Goal: Task Accomplishment & Management: Manage account settings

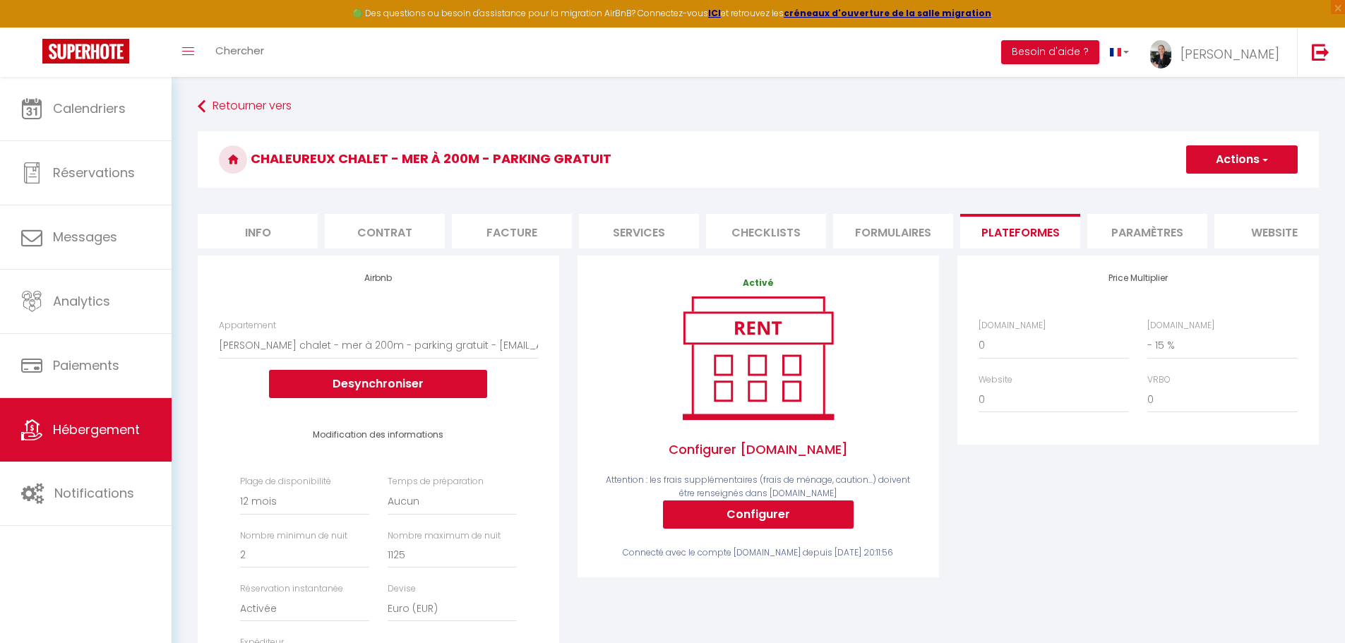
select select "19252-808367961207097519"
select select "365"
select select "EUR"
select select "- 15 %"
click at [261, 232] on li "Info" at bounding box center [258, 231] width 120 height 35
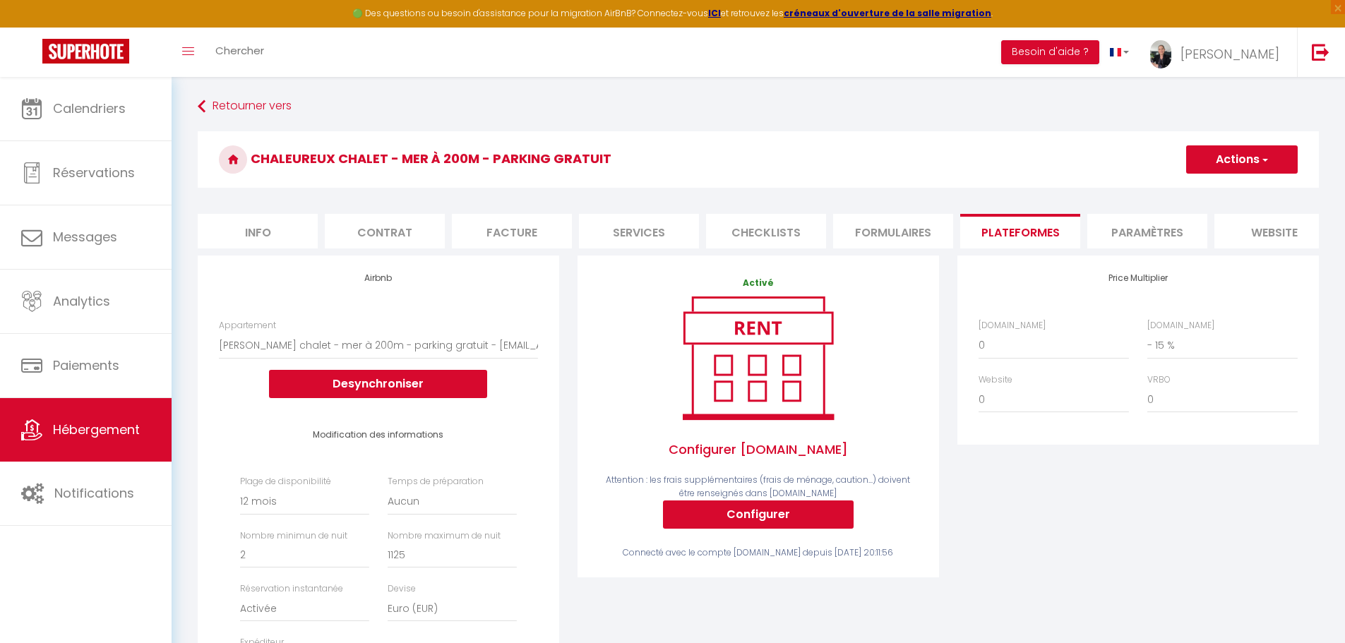
checkbox input "true"
checkbox input "false"
checkbox input "true"
checkbox input "false"
